Goal: Find specific page/section: Find specific page/section

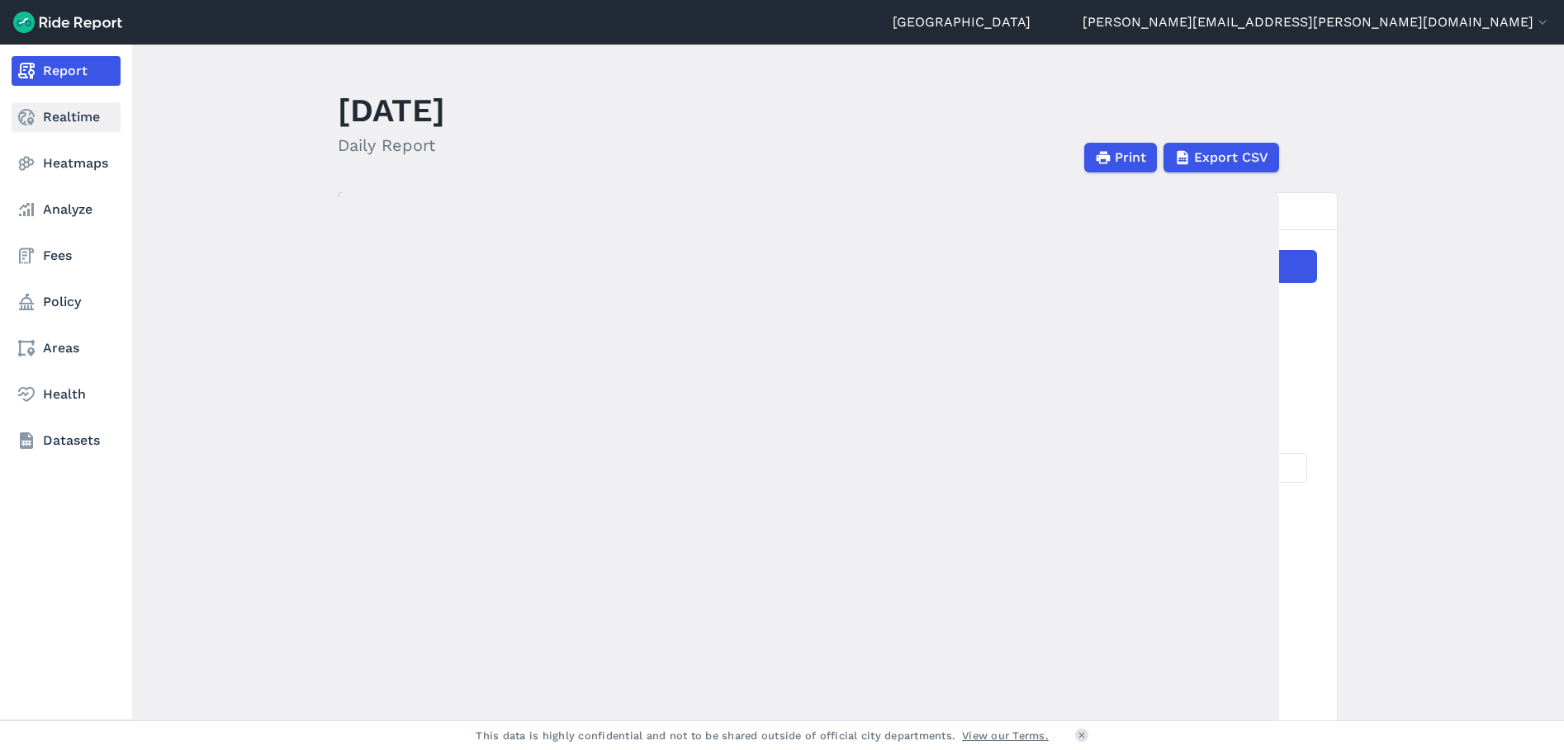
click at [54, 123] on link "Realtime" at bounding box center [66, 117] width 109 height 30
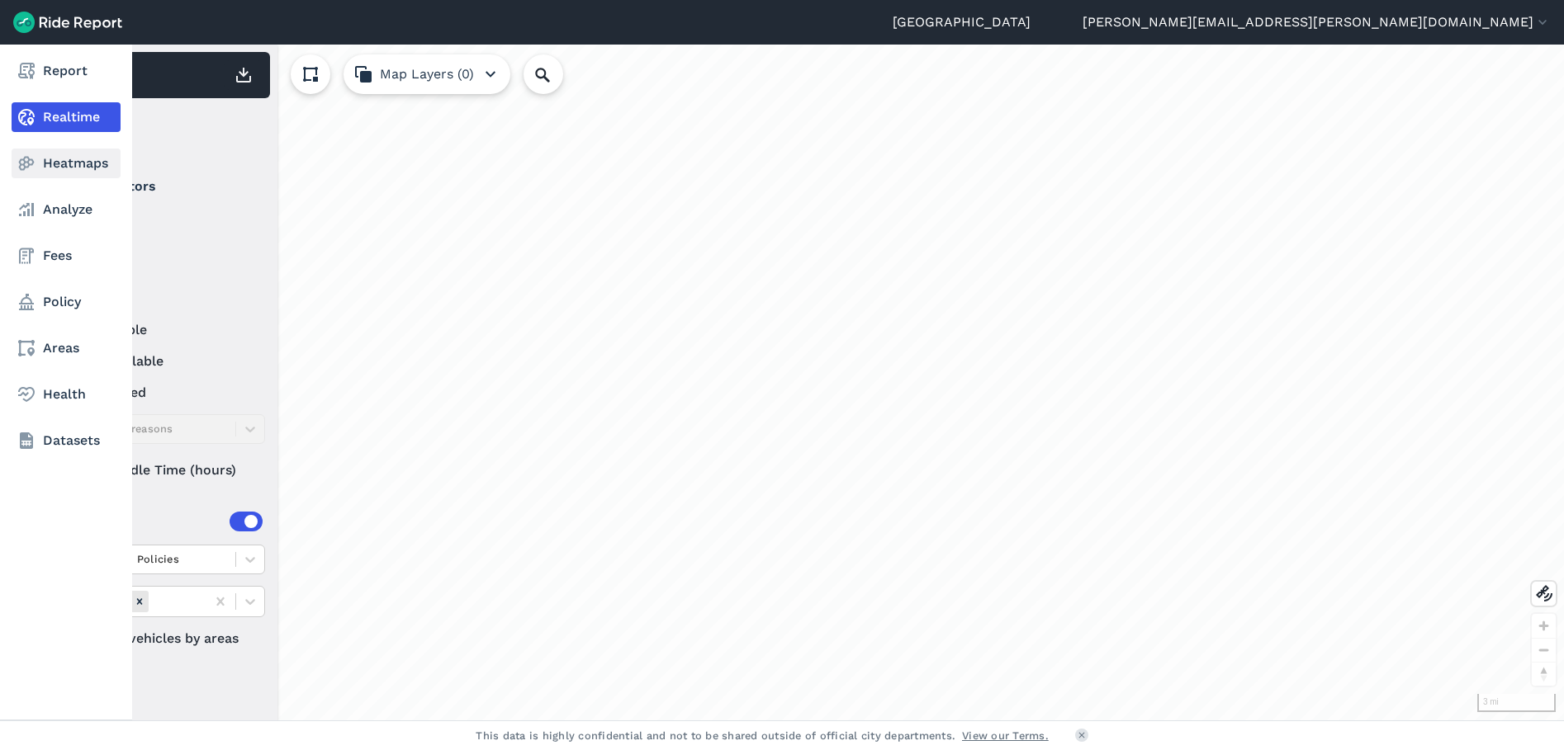
click at [31, 173] on link "Heatmaps" at bounding box center [66, 164] width 109 height 30
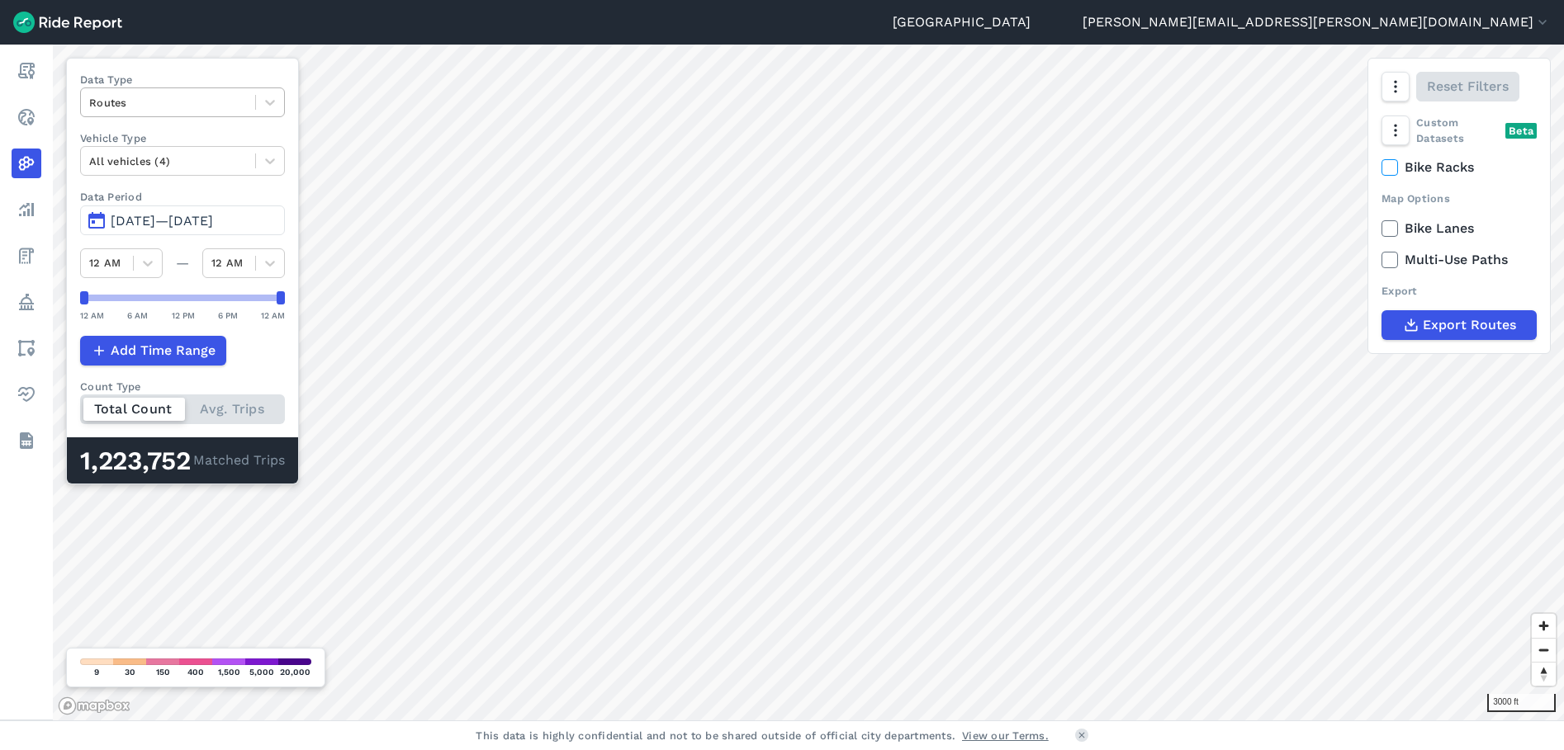
click at [172, 103] on div at bounding box center [168, 102] width 158 height 19
click at [161, 192] on div "Curb Events" at bounding box center [182, 200] width 205 height 29
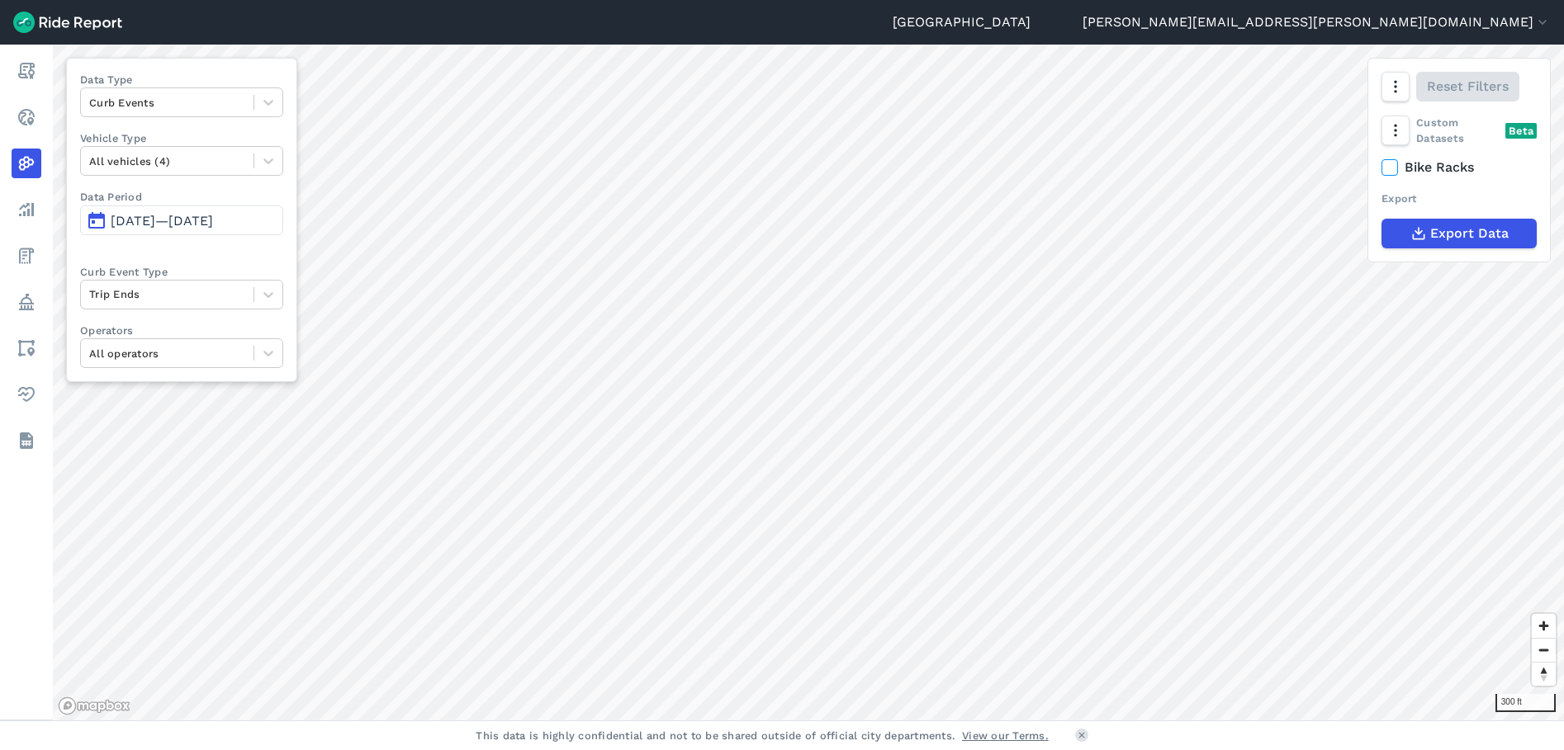
click at [1028, 750] on html "Seattle [PERSON_NAME][EMAIL_ADDRESS][PERSON_NAME][DOMAIN_NAME] Settings Terms S…" at bounding box center [782, 375] width 1564 height 750
click at [1391, 81] on icon "button" at bounding box center [1394, 86] width 17 height 17
click at [1314, 161] on label "Satellite" at bounding box center [1307, 157] width 92 height 35
click at [1261, 93] on input "Satellite" at bounding box center [1261, 88] width 0 height 11
click at [1037, 750] on html "Seattle [PERSON_NAME][EMAIL_ADDRESS][PERSON_NAME][DOMAIN_NAME] Settings Terms S…" at bounding box center [782, 375] width 1564 height 750
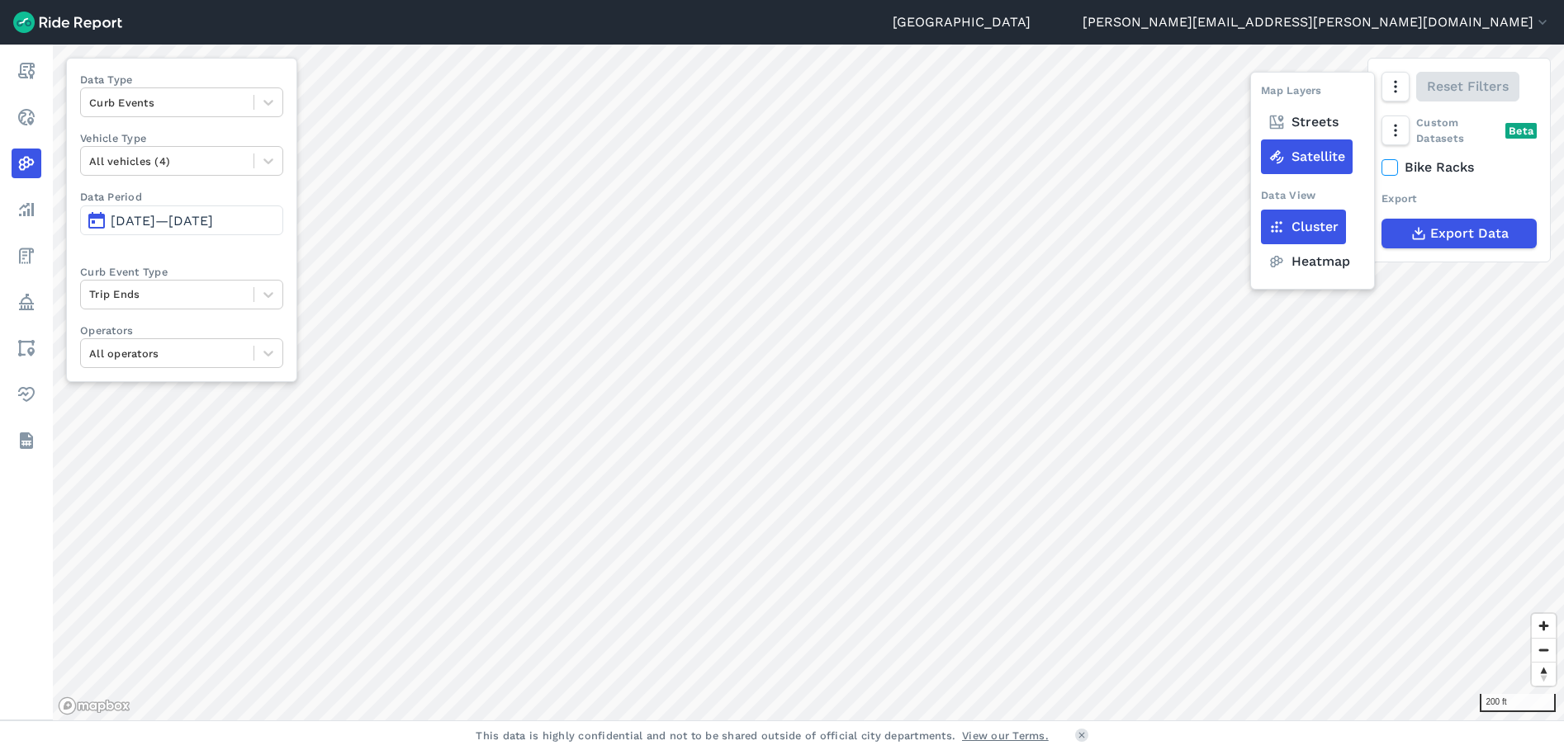
click at [1008, 741] on div "Seattle [PERSON_NAME][EMAIL_ADDRESS][PERSON_NAME][DOMAIN_NAME] Settings Terms S…" at bounding box center [782, 375] width 1564 height 750
